Goal: Obtain resource: Download file/media

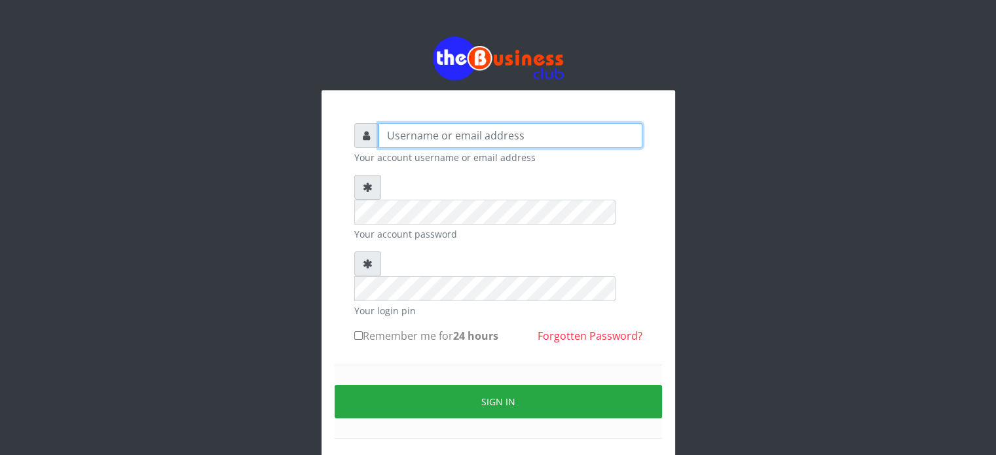
type input "[MEDICAL_DATA]"
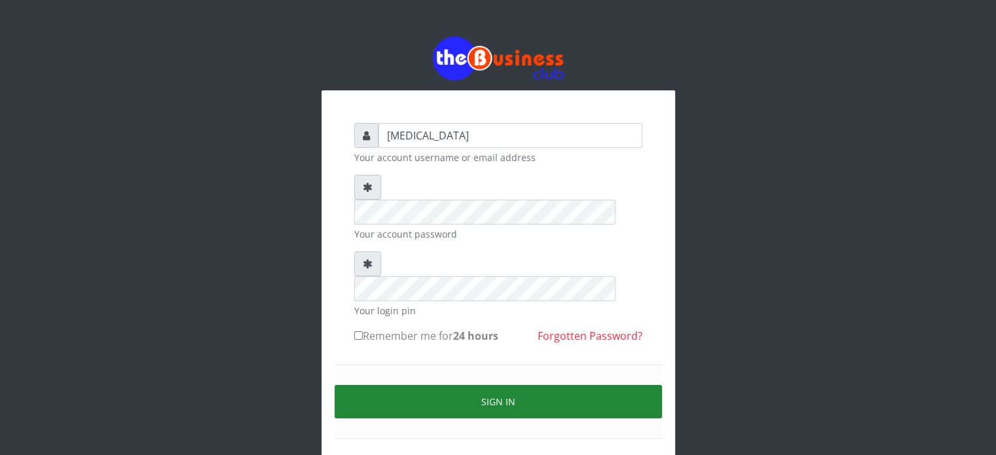
click at [484, 385] on button "Sign in" at bounding box center [497, 401] width 327 height 33
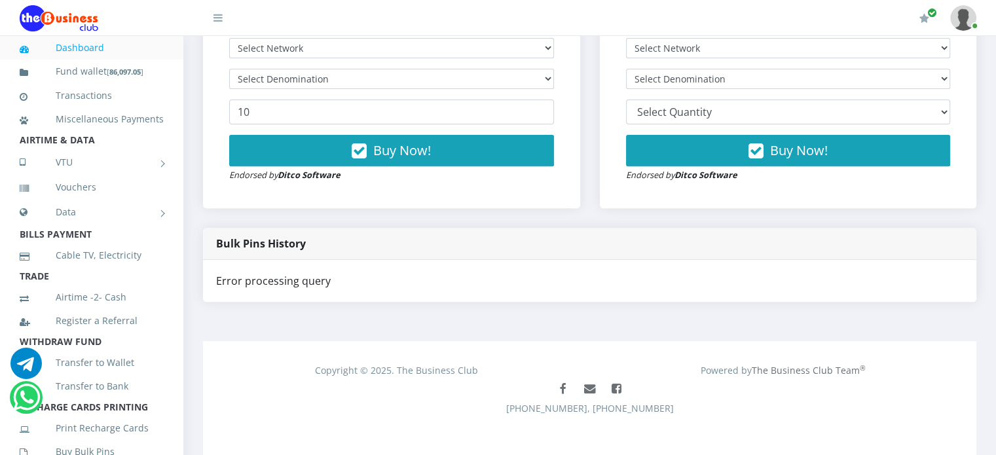
scroll to position [471, 0]
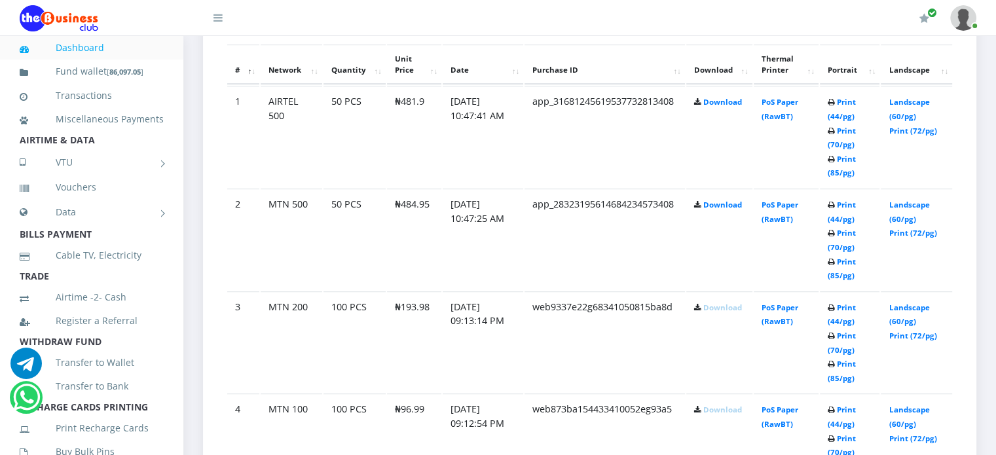
scroll to position [735, 0]
click at [716, 222] on td "Download" at bounding box center [719, 237] width 66 height 101
click at [715, 208] on link "Download" at bounding box center [722, 203] width 39 height 10
click at [721, 105] on link "Download" at bounding box center [722, 100] width 39 height 10
drag, startPoint x: 401, startPoint y: 217, endPoint x: 429, endPoint y: 217, distance: 28.1
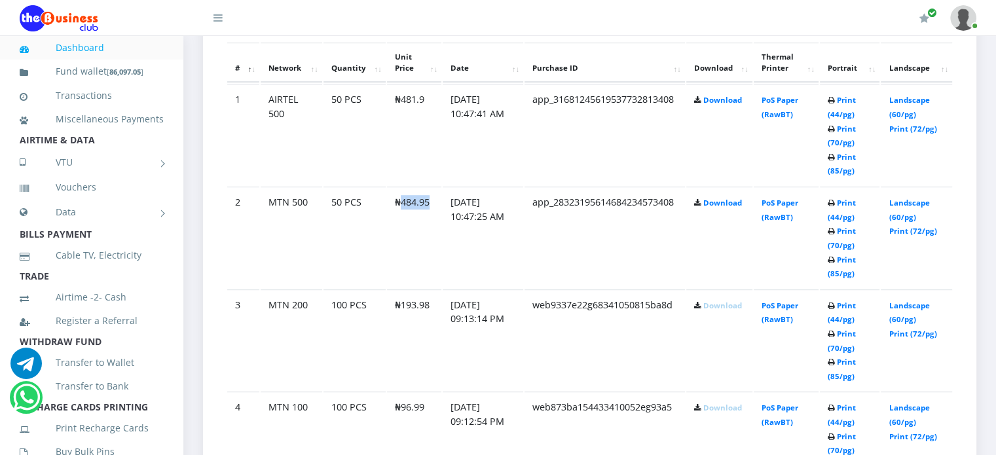
click at [429, 217] on td "₦484.95" at bounding box center [414, 237] width 54 height 101
copy td "484.95"
drag, startPoint x: 401, startPoint y: 112, endPoint x: 427, endPoint y: 116, distance: 26.5
click at [427, 116] on td "₦481.9" at bounding box center [414, 134] width 54 height 101
copy td "481.9"
